Goal: Information Seeking & Learning: Check status

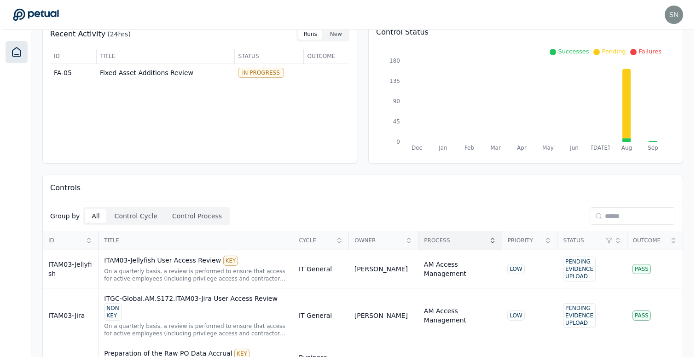
scroll to position [56, 0]
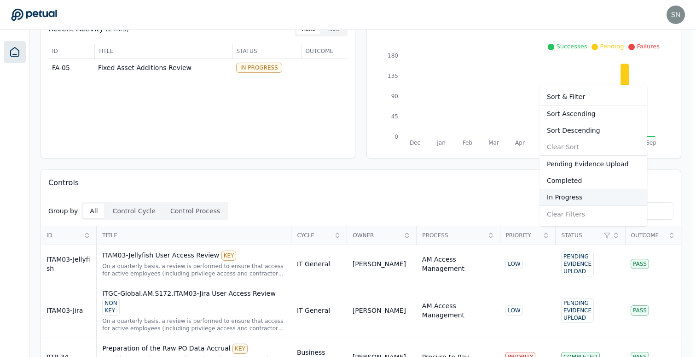
click at [577, 196] on div "In Progress" at bounding box center [593, 197] width 108 height 17
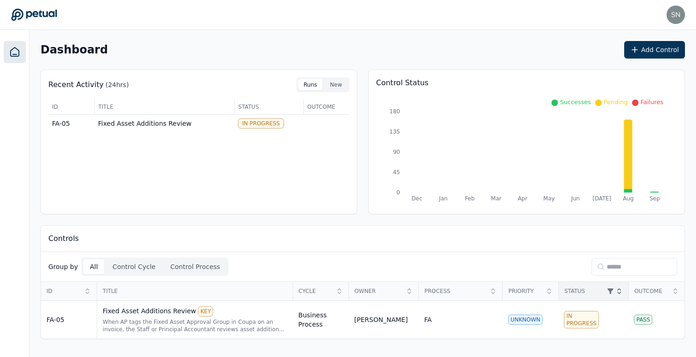
click at [572, 295] on html "[EMAIL_ADDRESS] [EMAIL_ADDRESS] Sign out Dashboard Add Control Recent Activity …" at bounding box center [348, 178] width 696 height 357
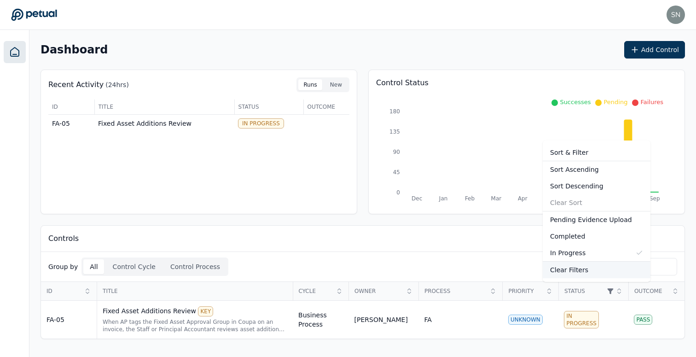
click at [566, 271] on div "Clear Filters" at bounding box center [597, 269] width 108 height 17
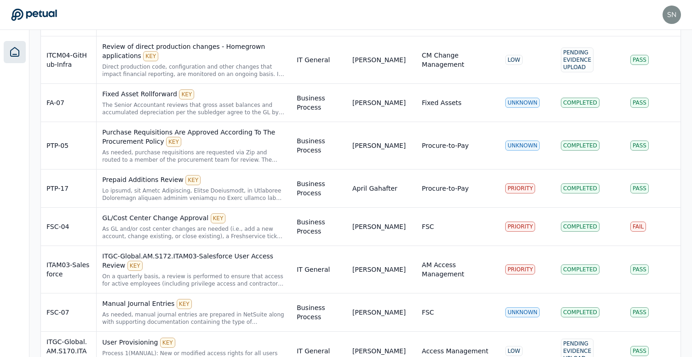
scroll to position [7145, 0]
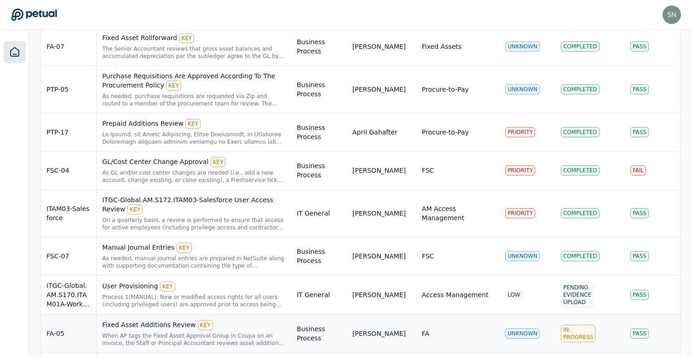
click at [242, 332] on div "When AP tags the Fixed Asset Approval Group in Coupa on an invoice, the Staff o…" at bounding box center [194, 339] width 184 height 15
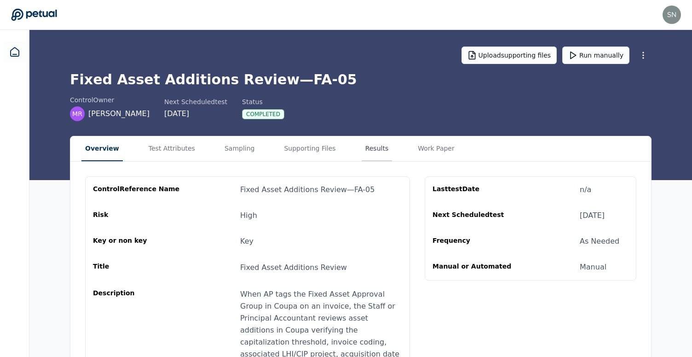
click at [371, 144] on button "Results" at bounding box center [377, 148] width 31 height 25
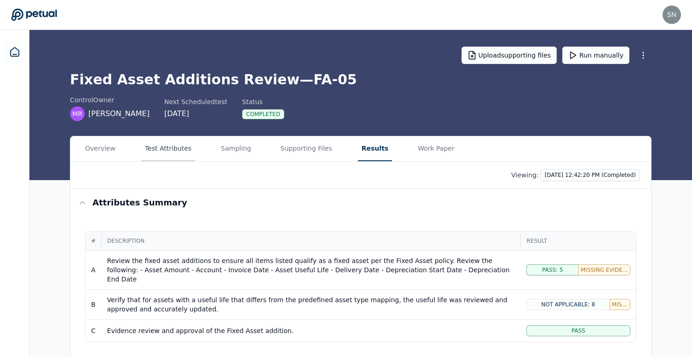
click at [168, 157] on button "Test Attributes" at bounding box center [168, 148] width 54 height 25
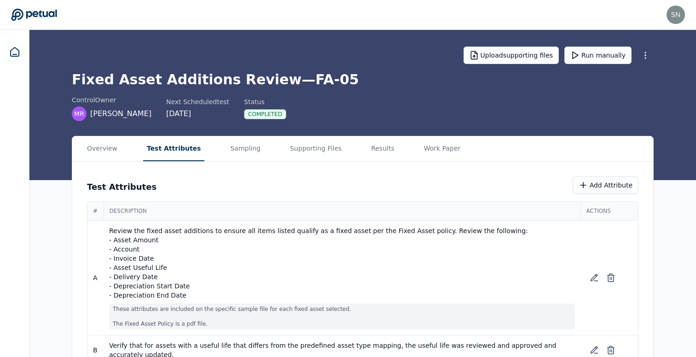
click at [360, 91] on main "Upload supporting files Run manually Fixed Asset Additions Review — FA-05 contr…" at bounding box center [362, 223] width 666 height 386
